Goal: Task Accomplishment & Management: Complete application form

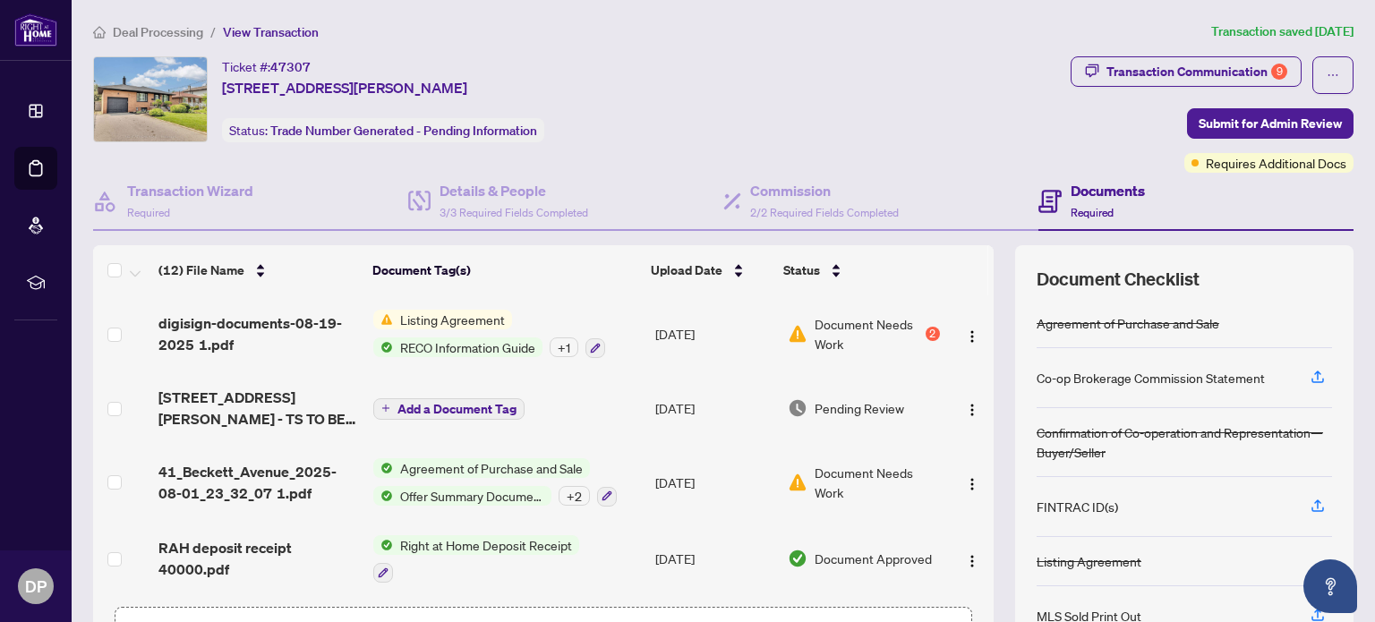
click at [864, 325] on span "Document Needs Work" at bounding box center [868, 333] width 107 height 39
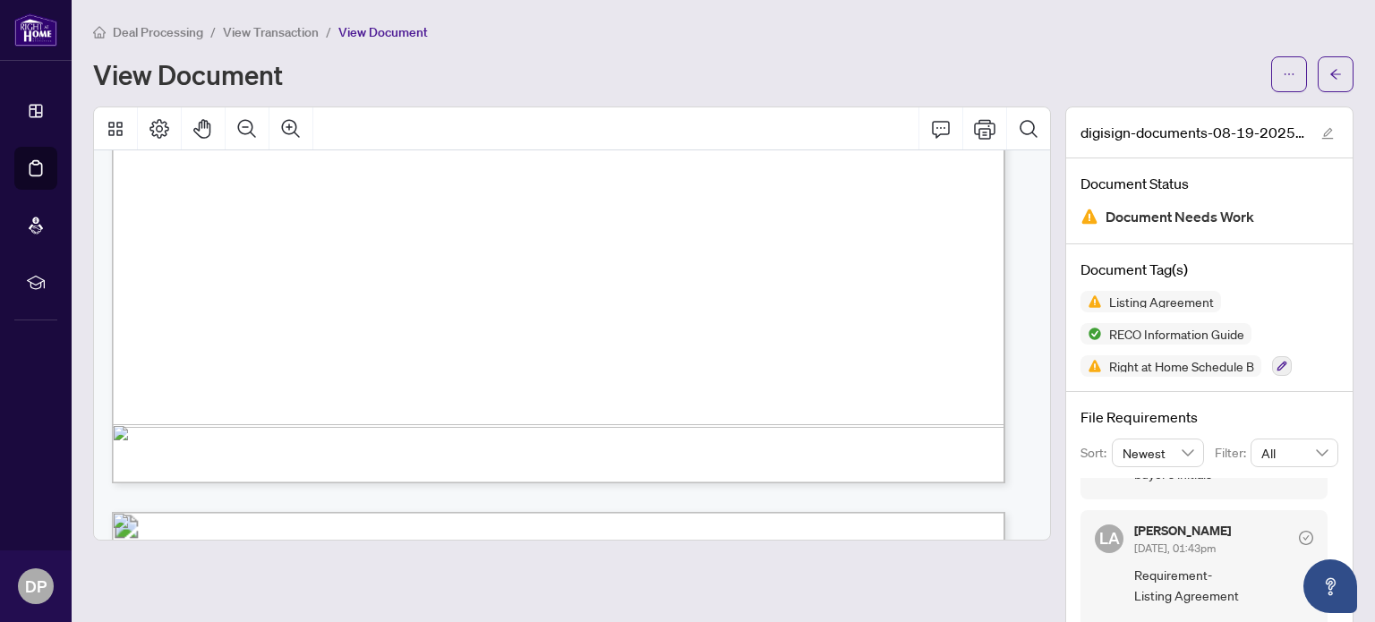
scroll to position [19801, 0]
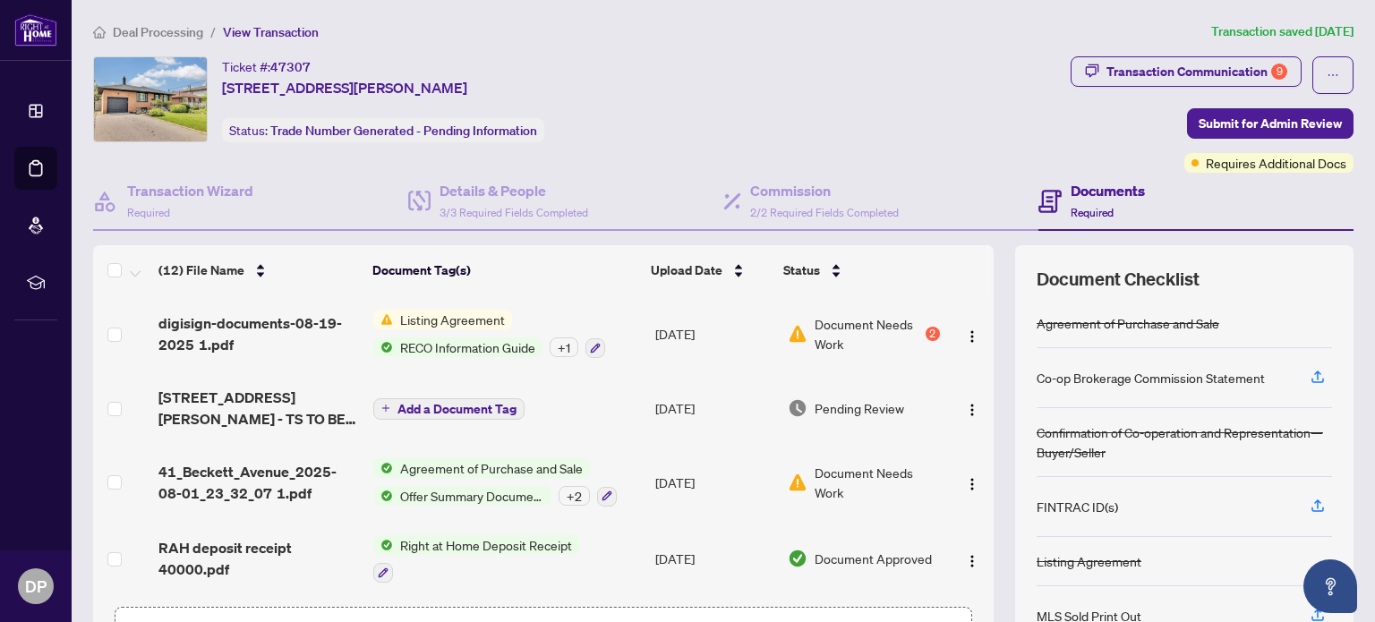
click at [48, 115] on li "Dashboard" at bounding box center [35, 111] width 43 height 43
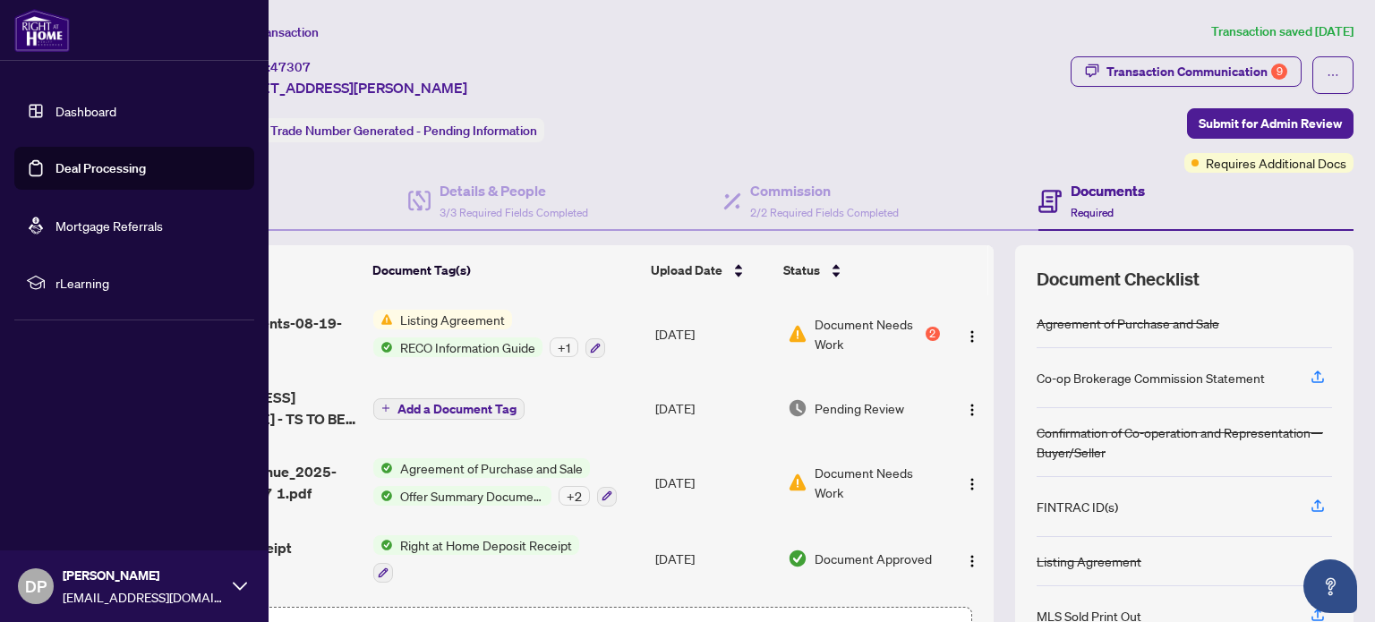
click at [143, 168] on link "Deal Processing" at bounding box center [101, 168] width 90 height 16
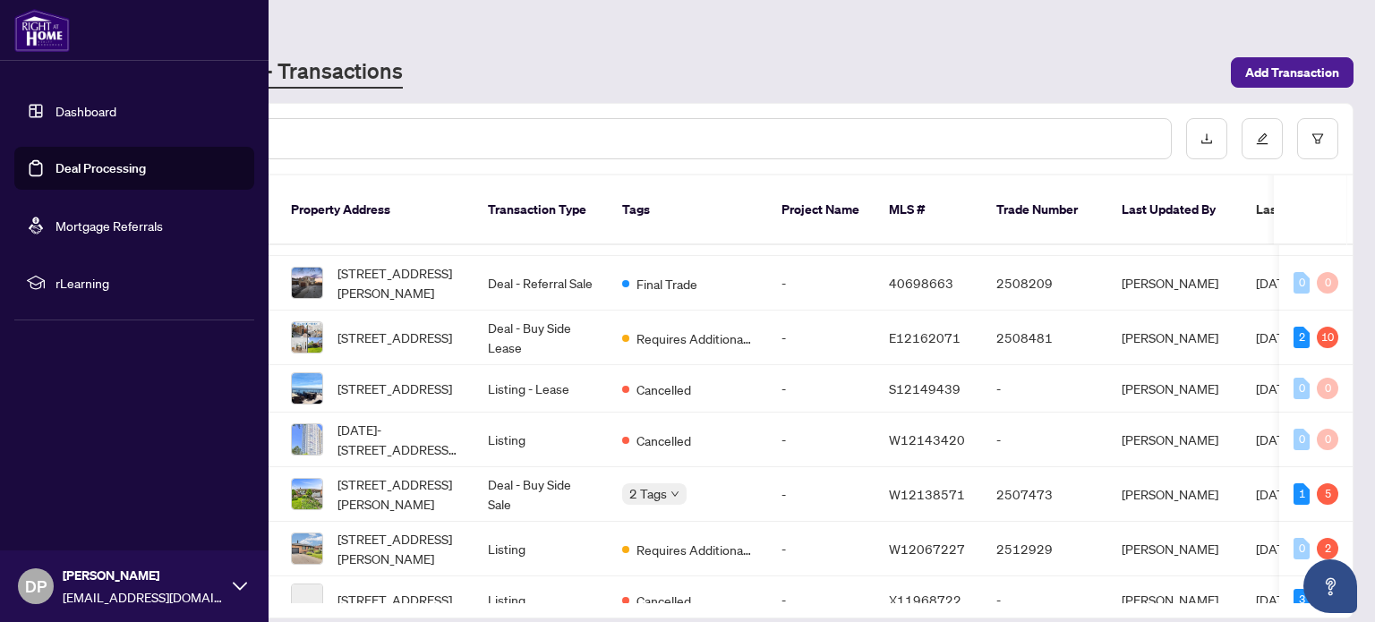
scroll to position [213, 0]
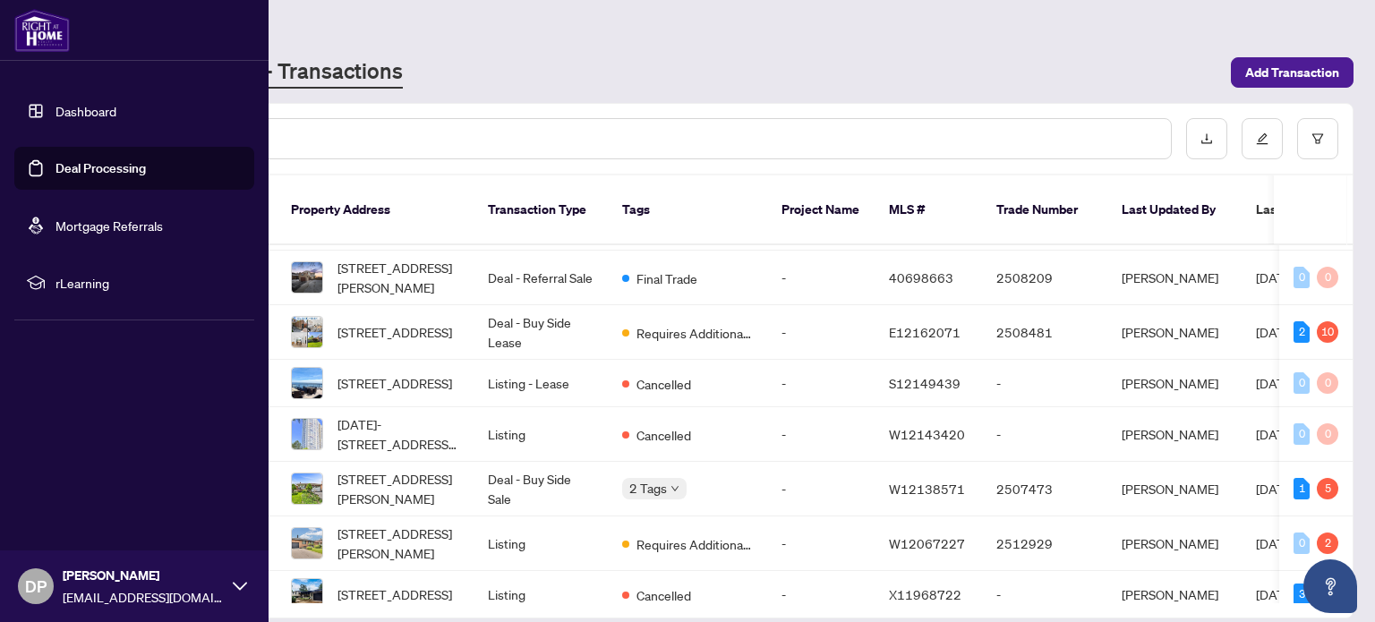
click at [437, 484] on span "[STREET_ADDRESS][PERSON_NAME]" at bounding box center [399, 488] width 122 height 39
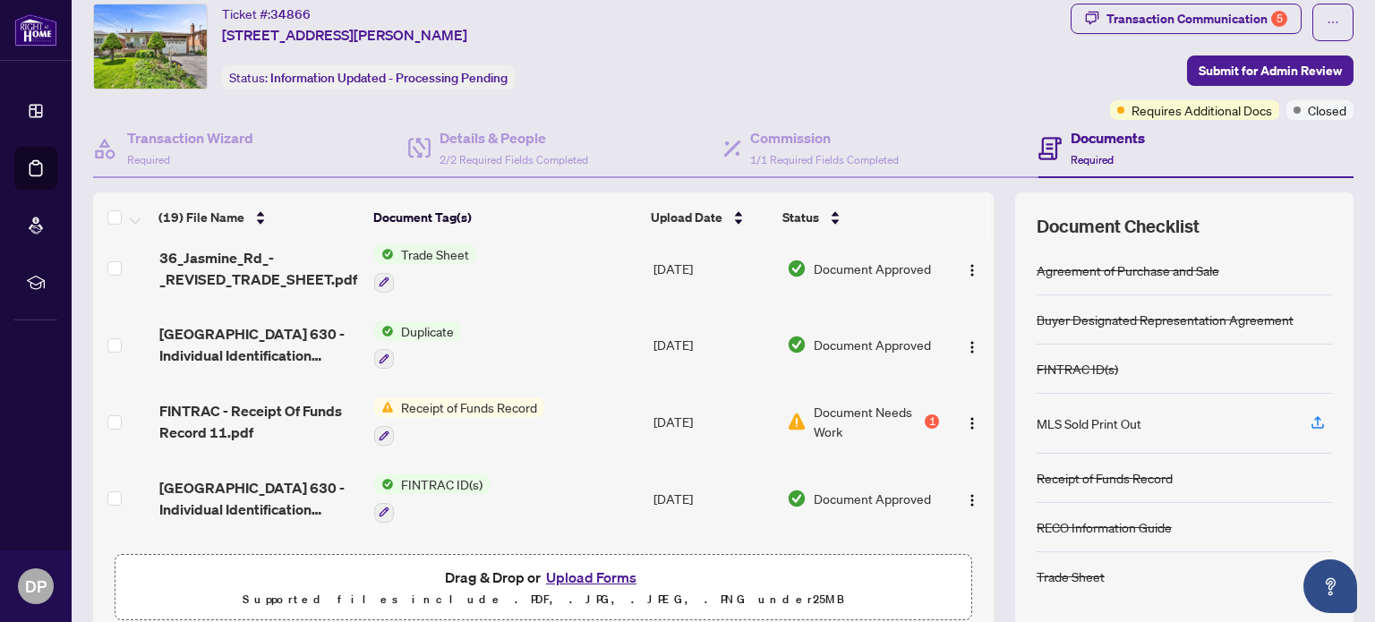
scroll to position [125, 0]
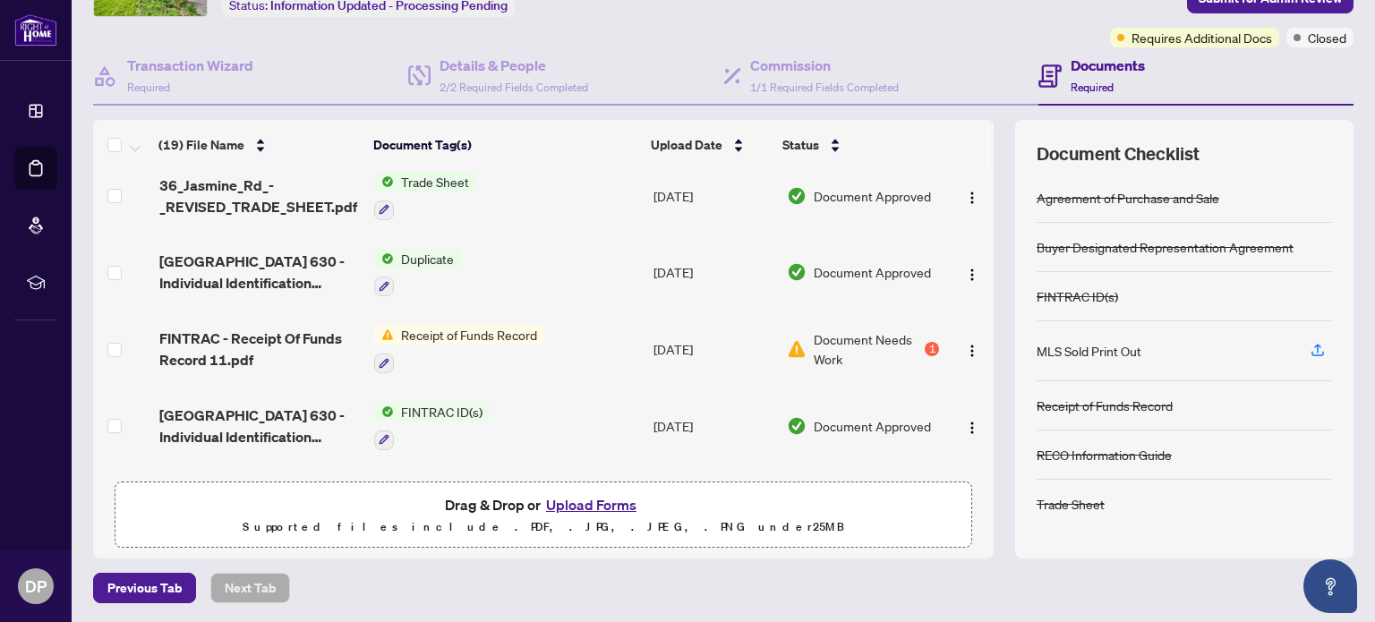
click at [598, 504] on button "Upload Forms" at bounding box center [591, 504] width 101 height 23
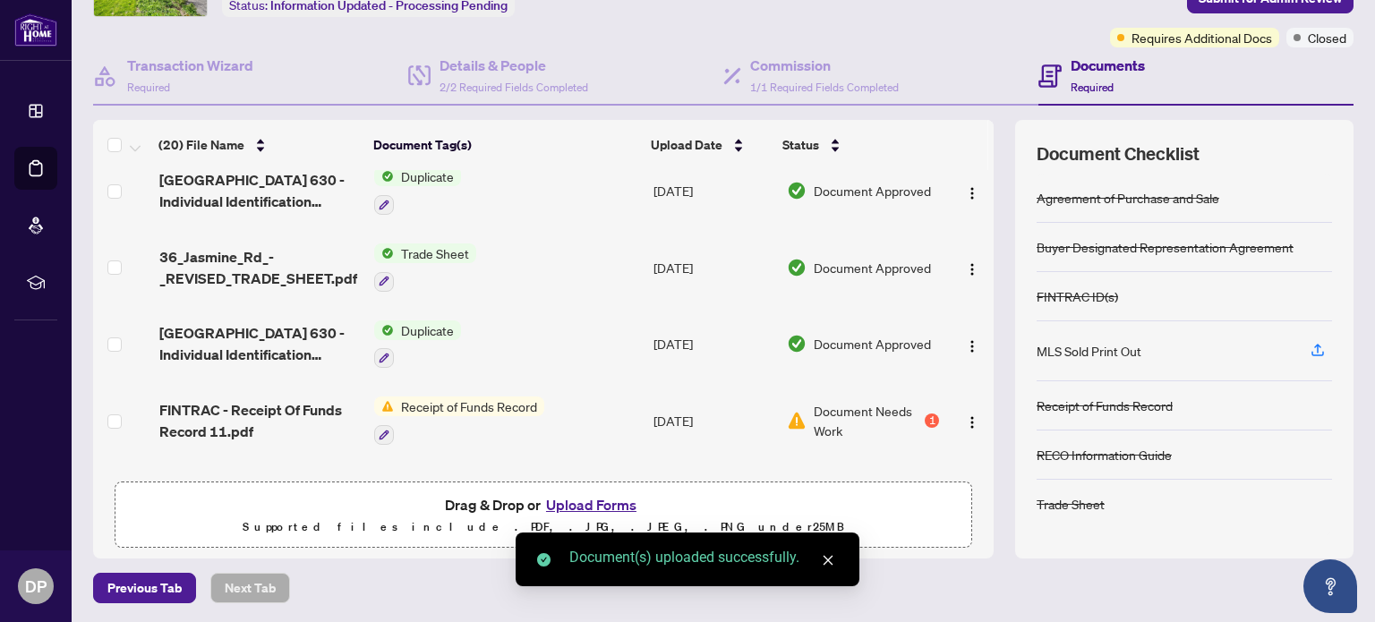
scroll to position [0, 0]
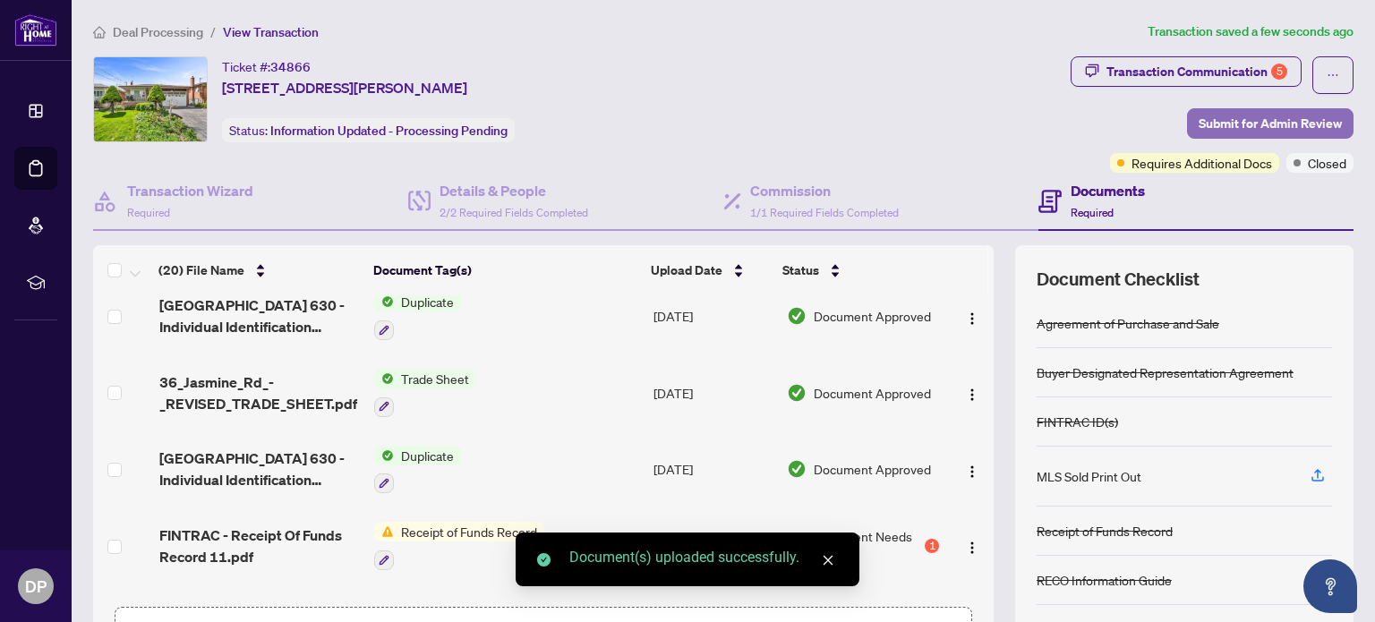
click at [1257, 125] on span "Submit for Admin Review" at bounding box center [1270, 123] width 143 height 29
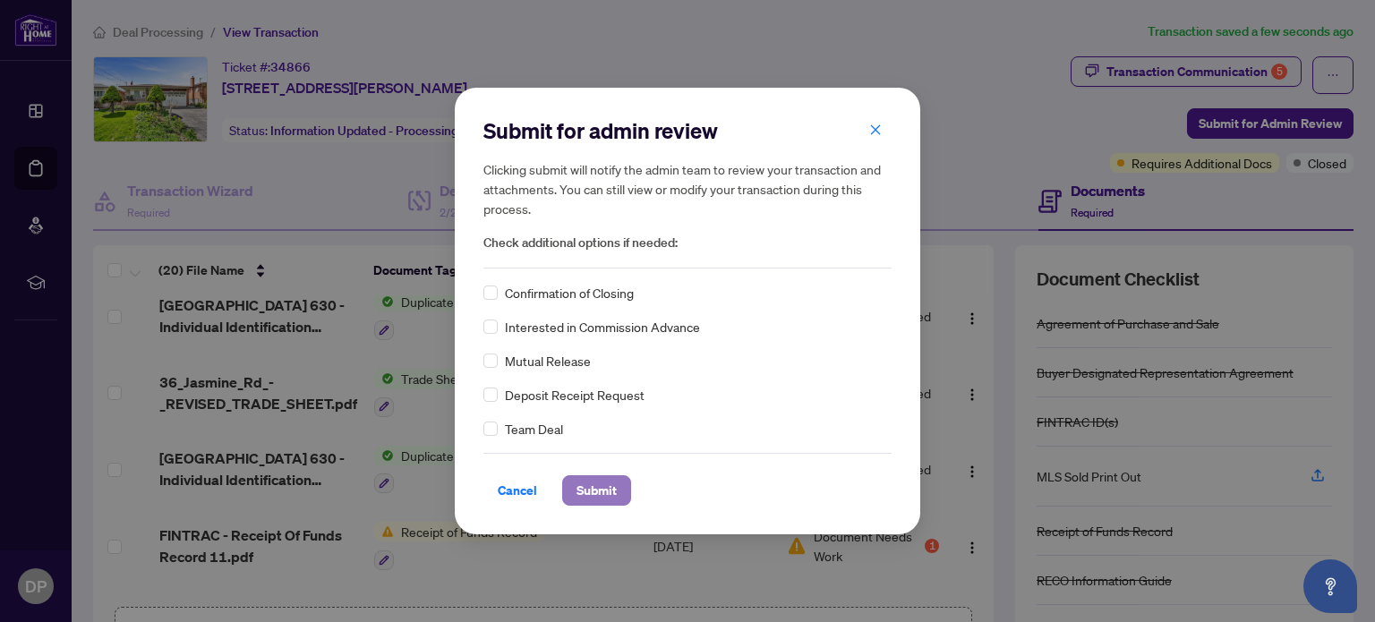
click at [585, 490] on span "Submit" at bounding box center [597, 490] width 40 height 29
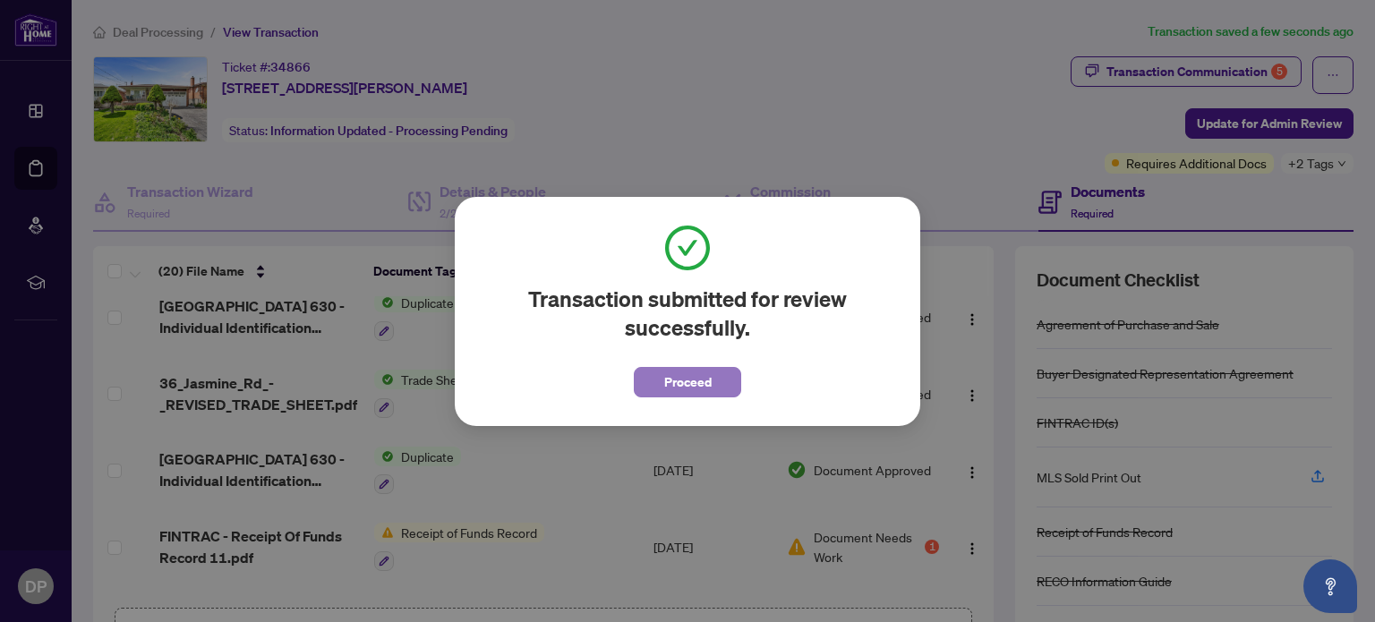
click at [695, 383] on span "Proceed" at bounding box center [687, 382] width 47 height 29
